Goal: Find specific page/section

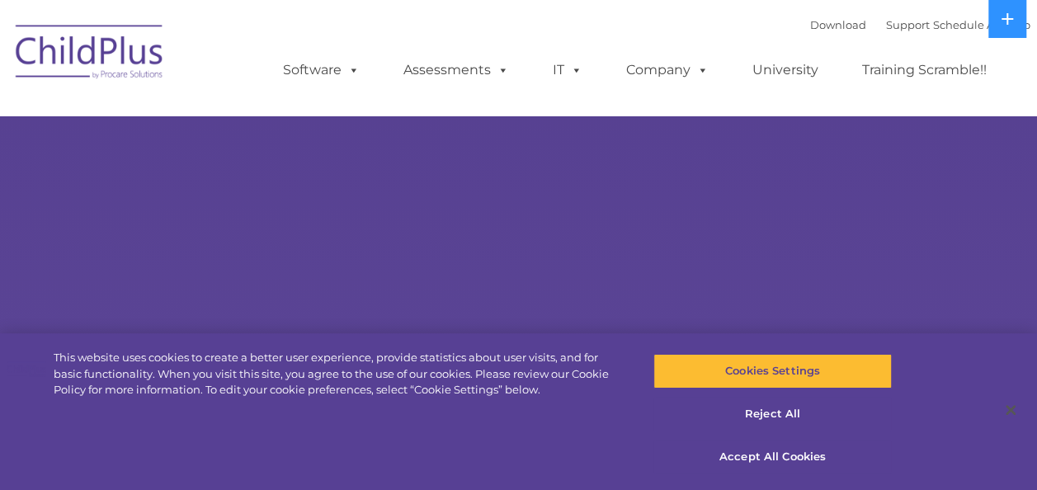
select select "MEDIUM"
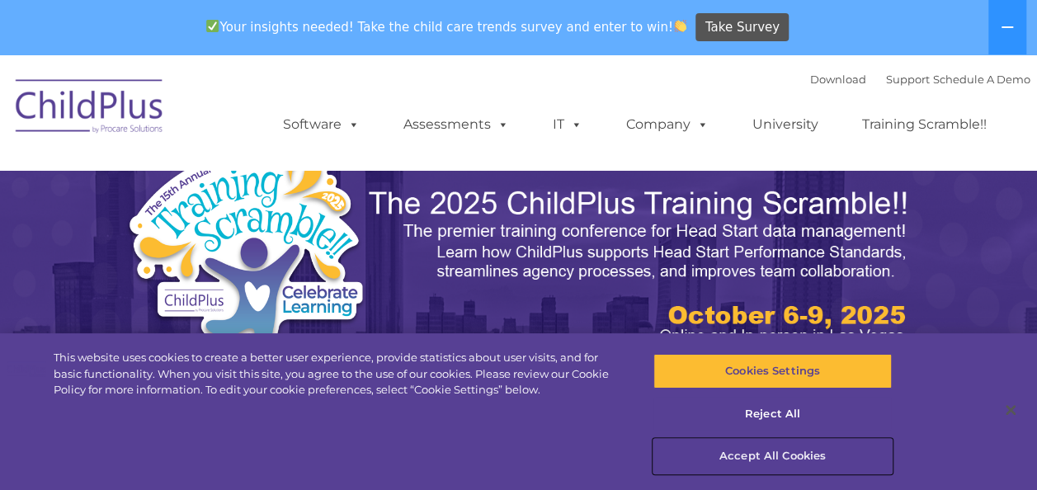
click at [751, 459] on button "Accept All Cookies" at bounding box center [772, 456] width 238 height 35
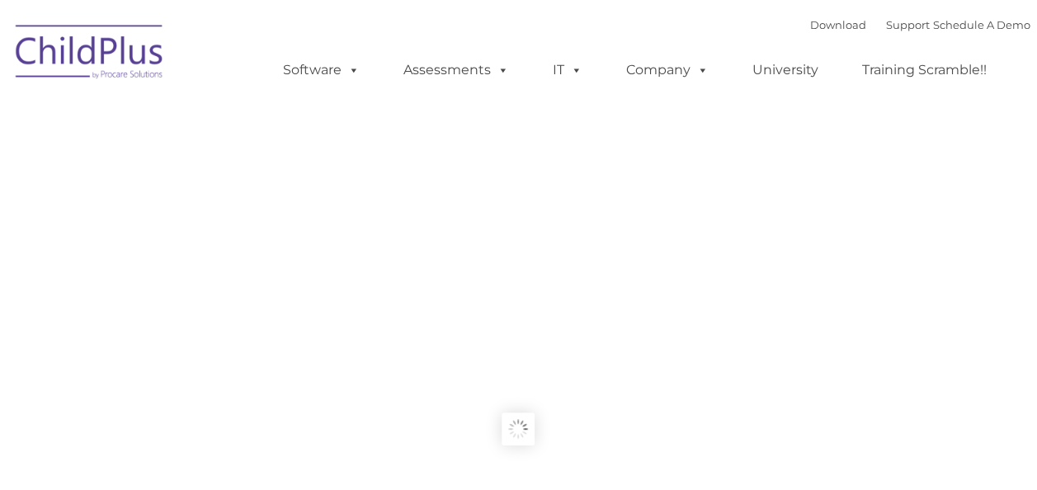
type input ""
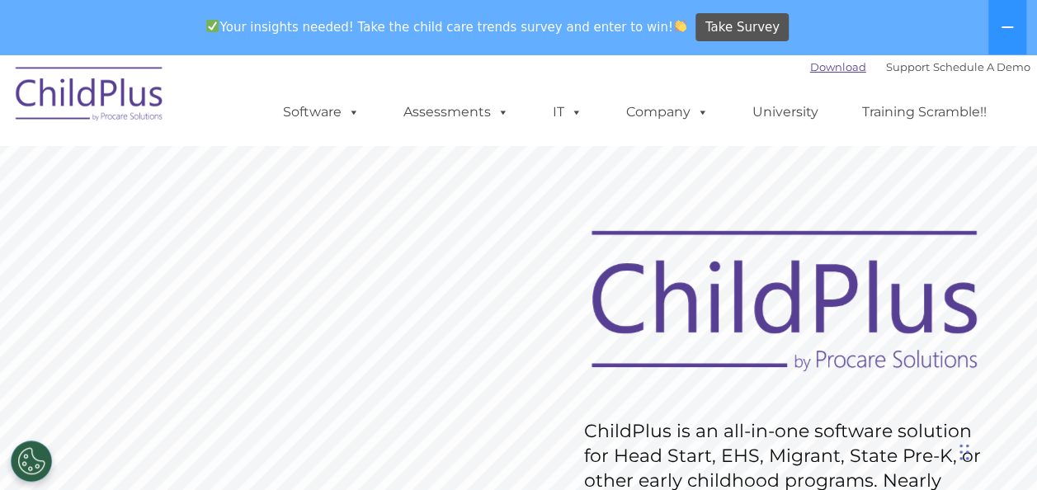
click at [810, 63] on link "Download" at bounding box center [838, 66] width 56 height 13
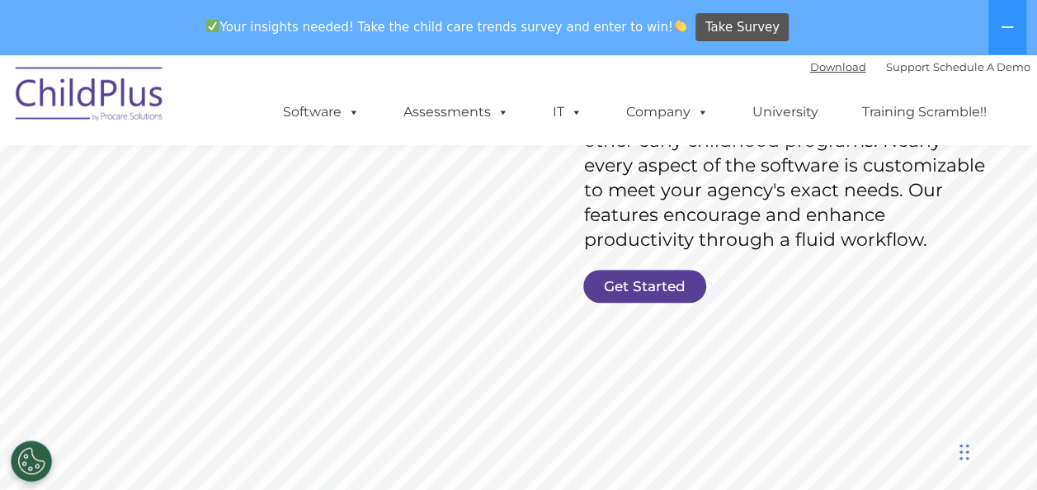
scroll to position [318, 0]
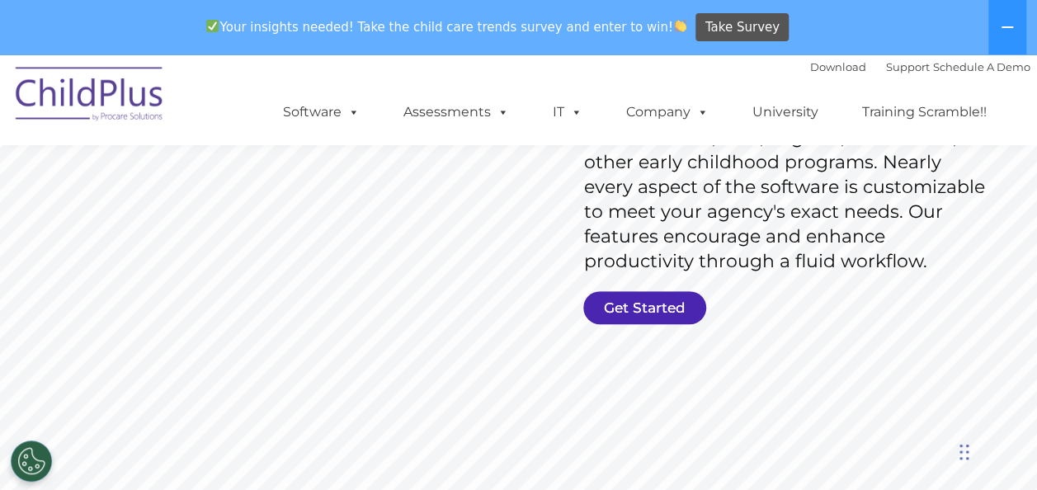
click at [660, 304] on link "Get Started" at bounding box center [644, 307] width 123 height 33
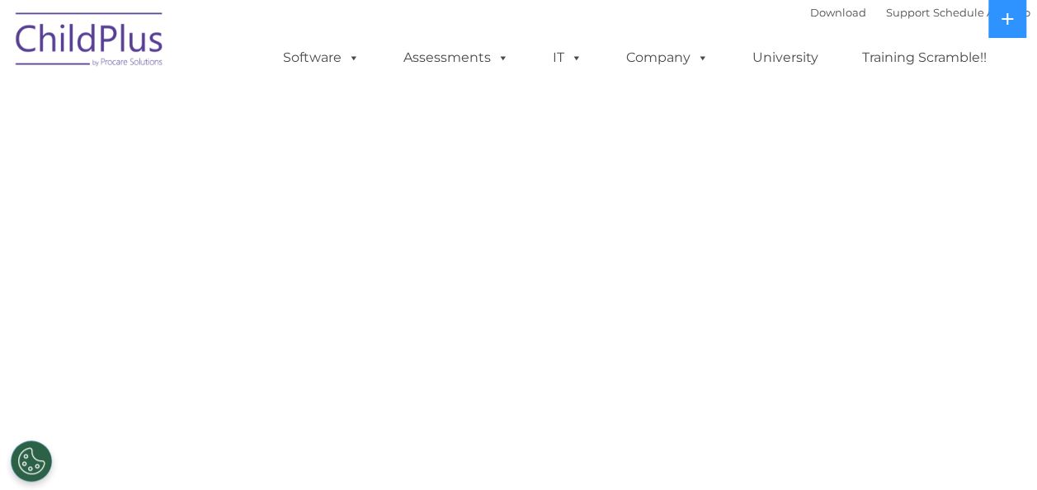
select select "MEDIUM"
